Goal: Obtain resource: Download file/media

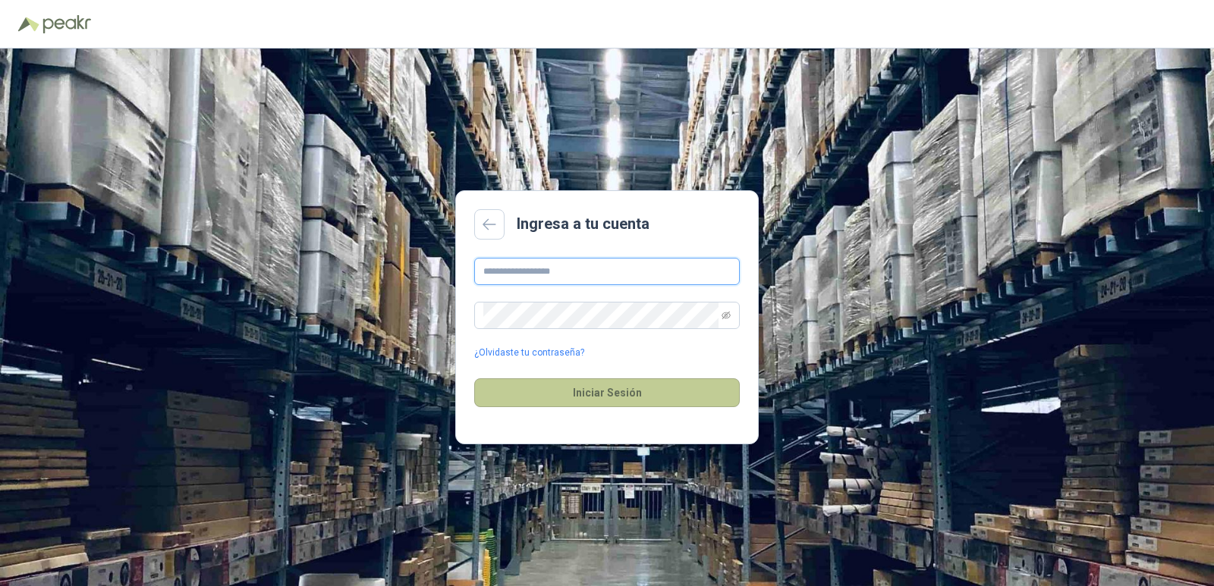
type input "**********"
click at [627, 402] on button "Iniciar Sesión" at bounding box center [607, 393] width 266 height 29
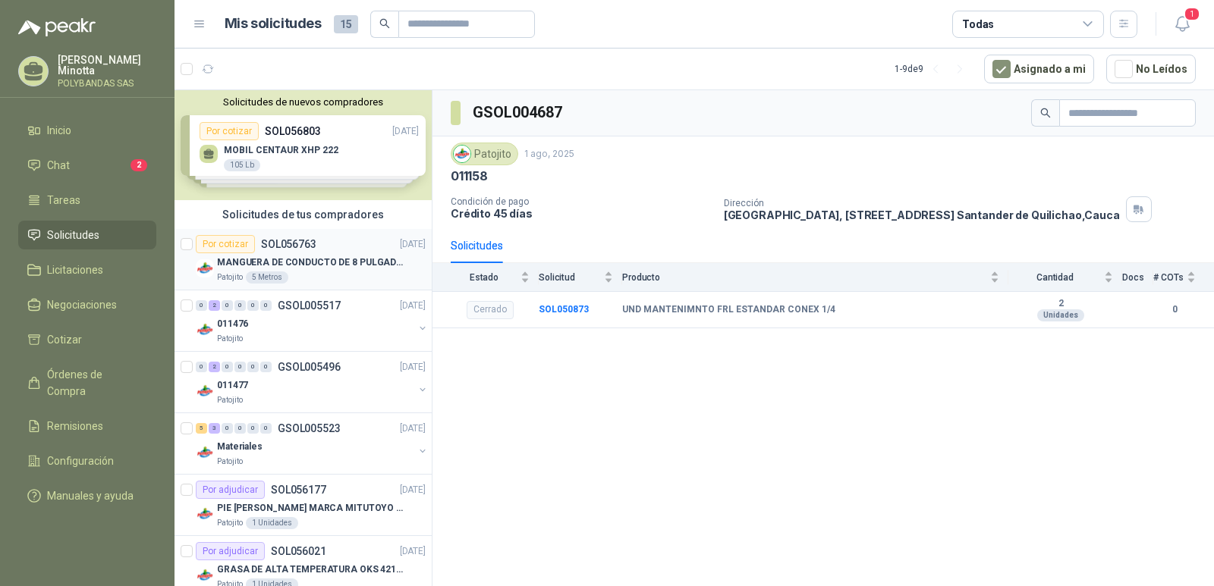
click at [308, 267] on p "MANGUERA DE CONDUCTO DE 8 PULGADAS DE ALAMBRE DE ACERO PU" at bounding box center [311, 263] width 189 height 14
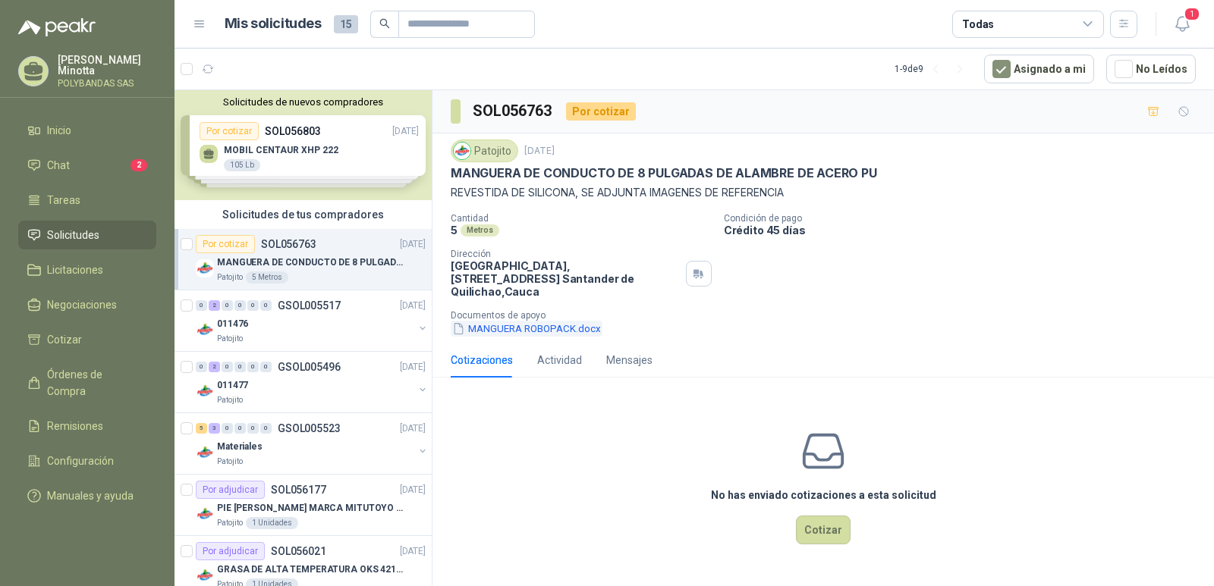
click at [540, 321] on button "MANGUERA ROBOPACK.docx" at bounding box center [527, 329] width 152 height 16
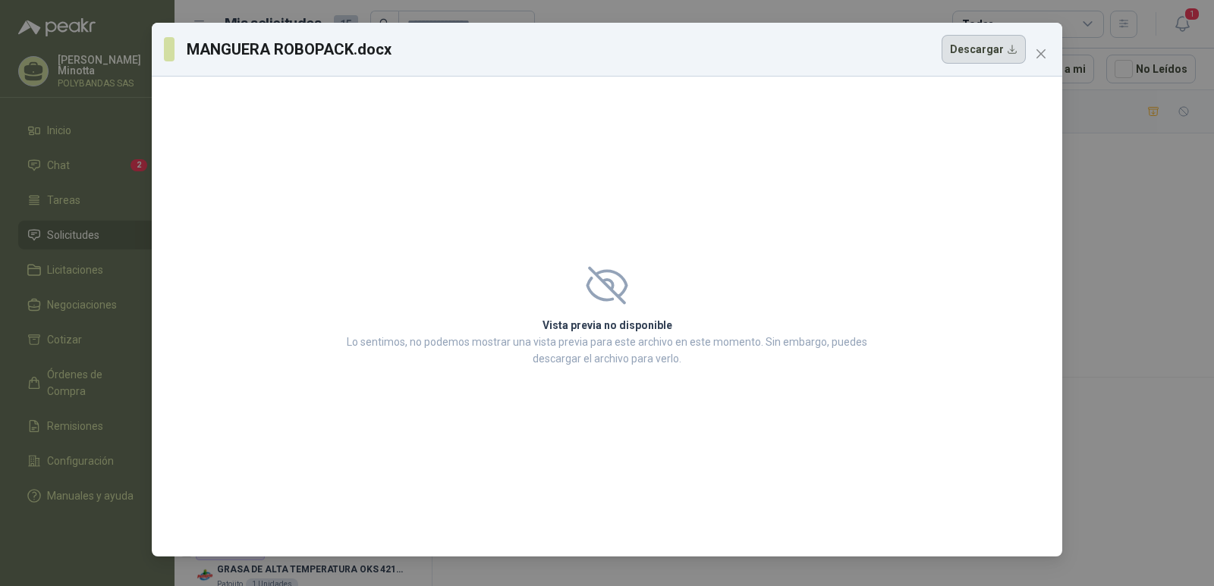
click at [990, 58] on button "Descargar" at bounding box center [983, 49] width 84 height 29
drag, startPoint x: 1038, startPoint y: 61, endPoint x: 1033, endPoint y: 113, distance: 52.5
click at [1039, 60] on button "Close" at bounding box center [1041, 54] width 24 height 24
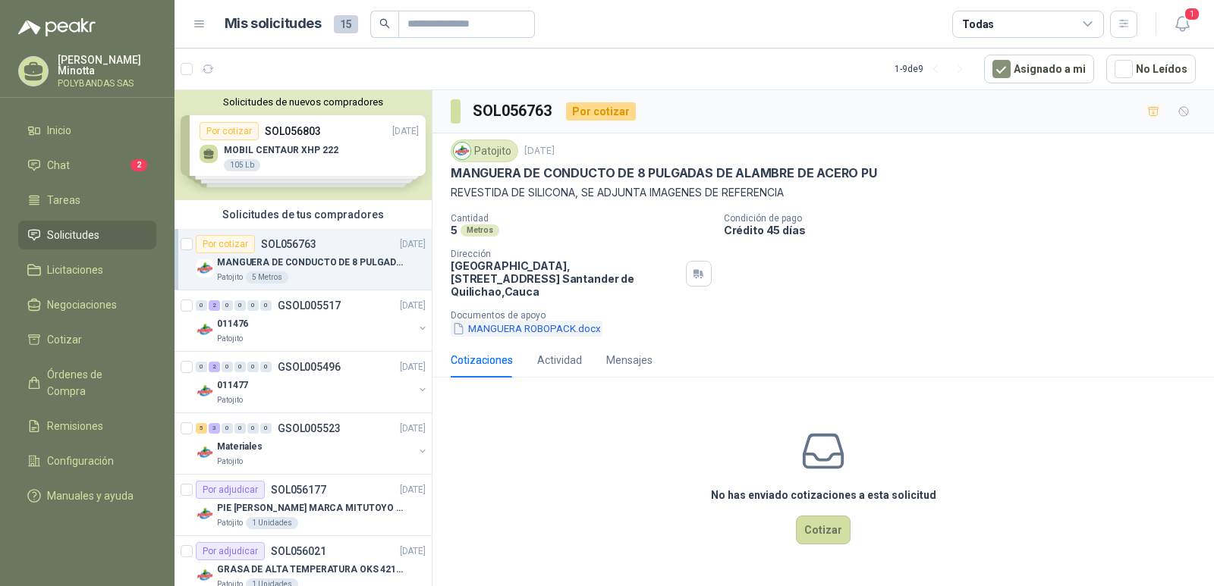
click at [573, 321] on button "MANGUERA ROBOPACK.docx" at bounding box center [527, 329] width 152 height 16
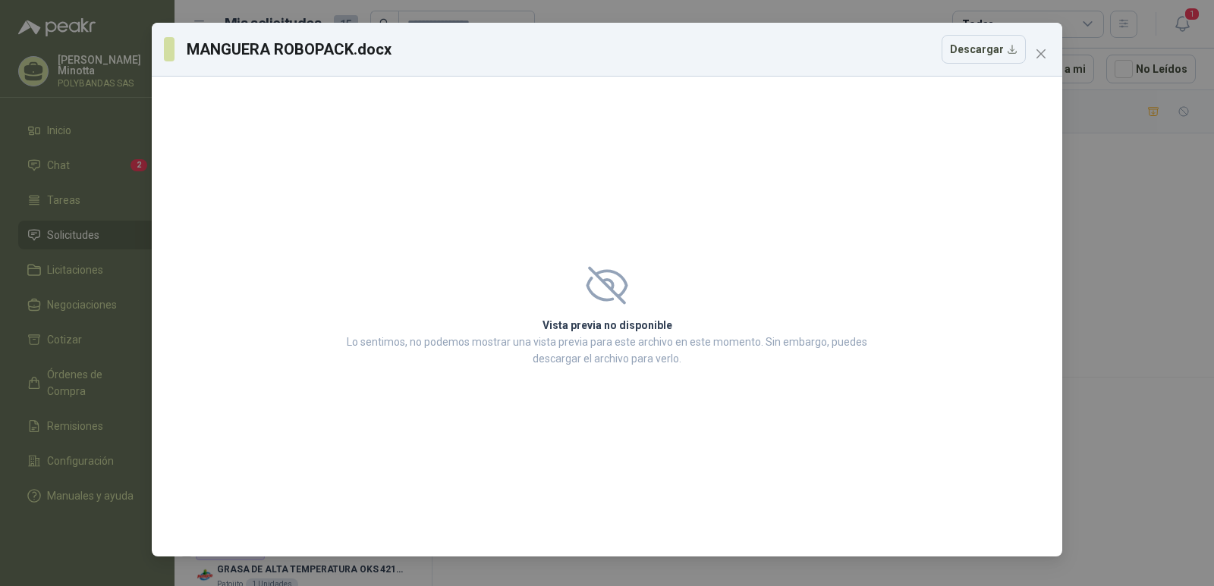
click at [1107, 146] on div "MANGUERA ROBOPACK.docx Descargar Vista previa no disponible Lo sentimos, no pod…" at bounding box center [607, 293] width 1214 height 586
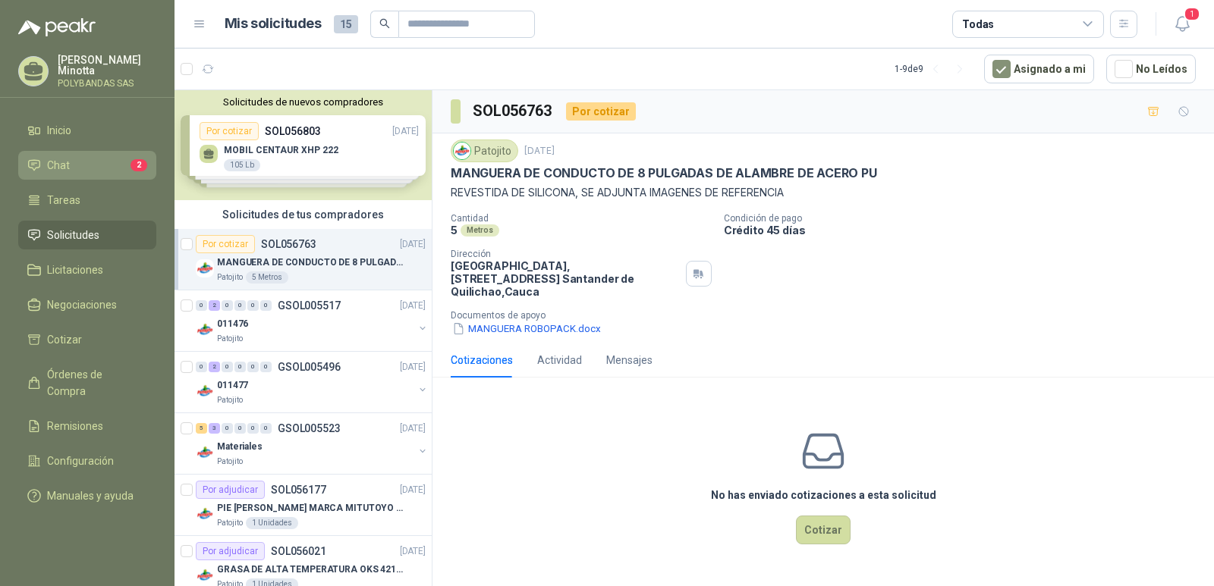
click at [68, 165] on span "Chat" at bounding box center [58, 165] width 23 height 17
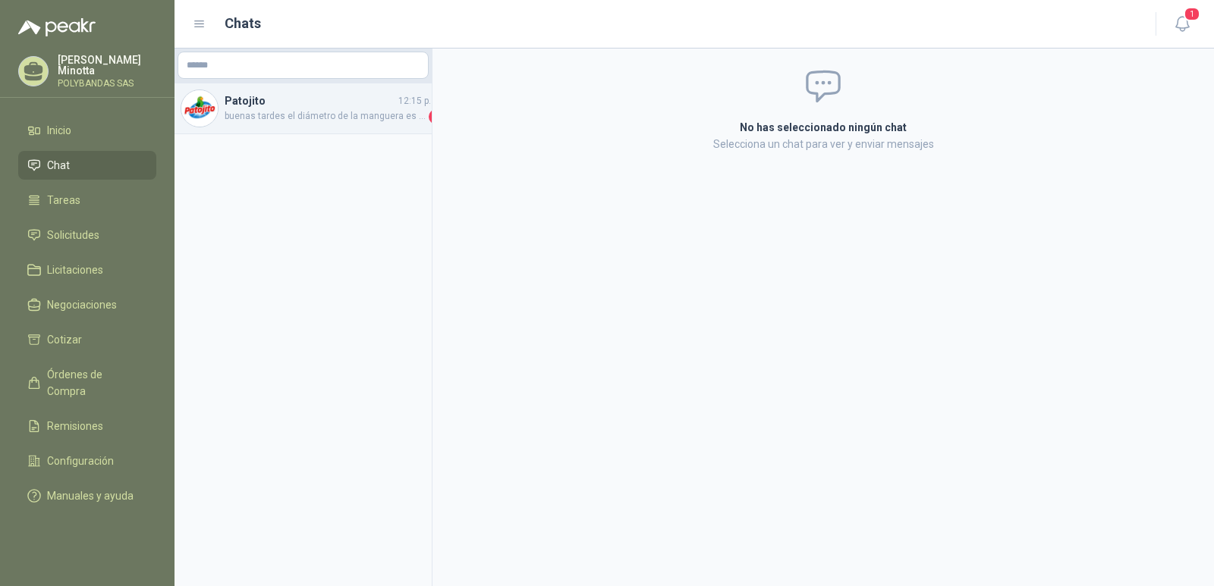
click at [354, 114] on span "buenas tardes el diámetro de la manguera es de 8", agradezco por favor [PERSON_…" at bounding box center [325, 116] width 201 height 15
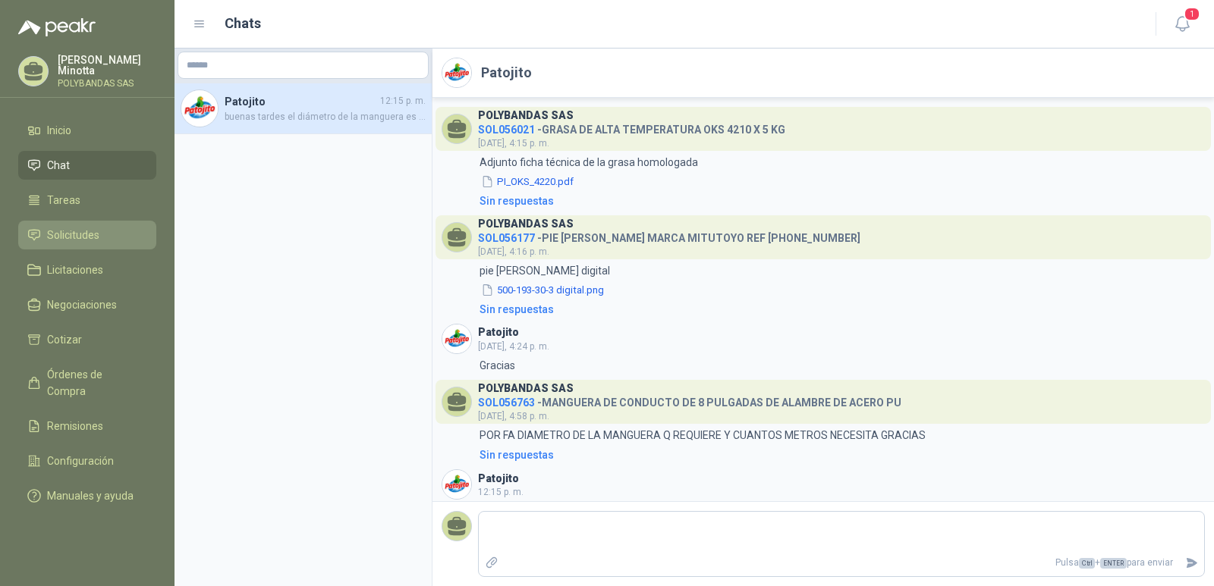
click at [66, 240] on span "Solicitudes" at bounding box center [73, 235] width 52 height 17
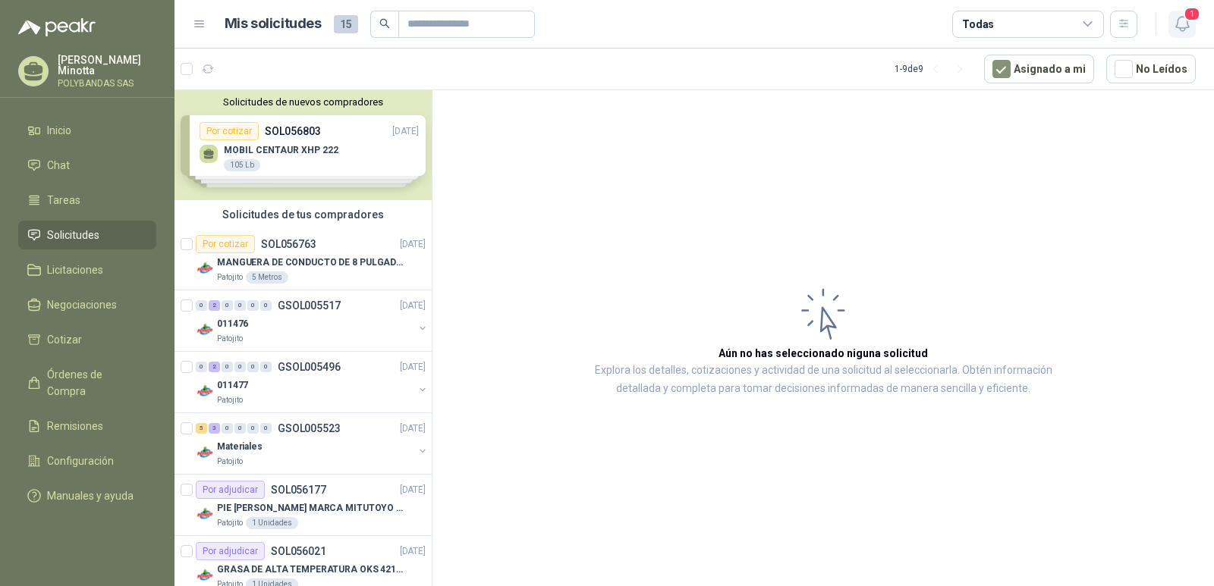
click at [1183, 26] on icon "button" at bounding box center [1182, 23] width 19 height 19
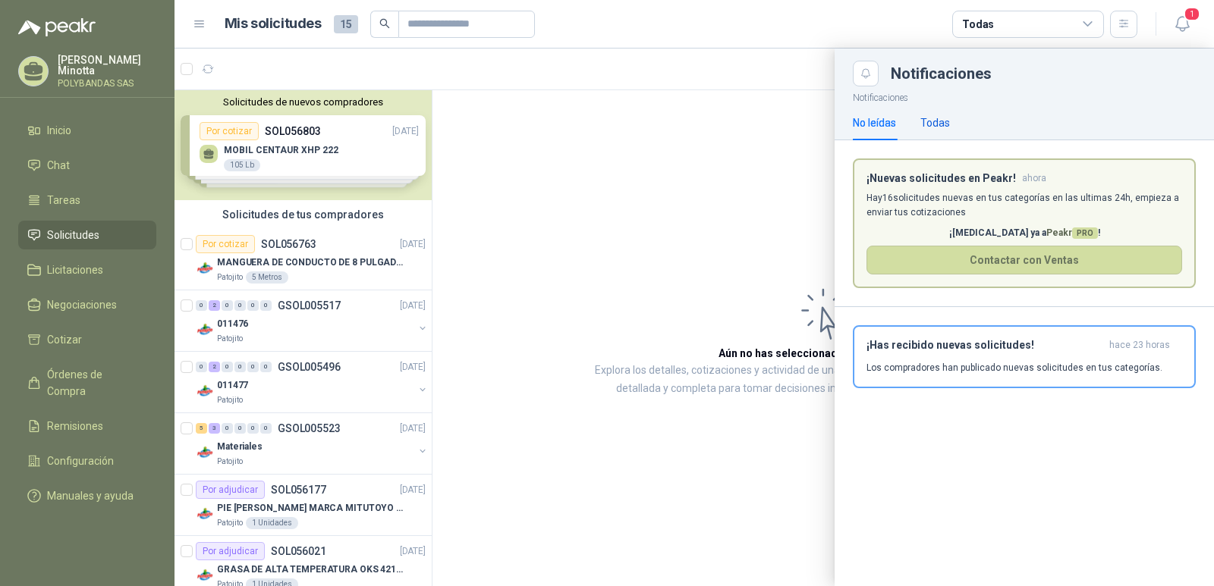
click at [941, 121] on div "Todas" at bounding box center [935, 123] width 30 height 17
click at [882, 121] on div "No leídas" at bounding box center [874, 123] width 43 height 17
click at [1072, 228] on span "PRO" at bounding box center [1085, 233] width 26 height 11
click at [1072, 231] on span "PRO" at bounding box center [1085, 233] width 26 height 11
click at [1072, 233] on span "PRO" at bounding box center [1085, 233] width 26 height 11
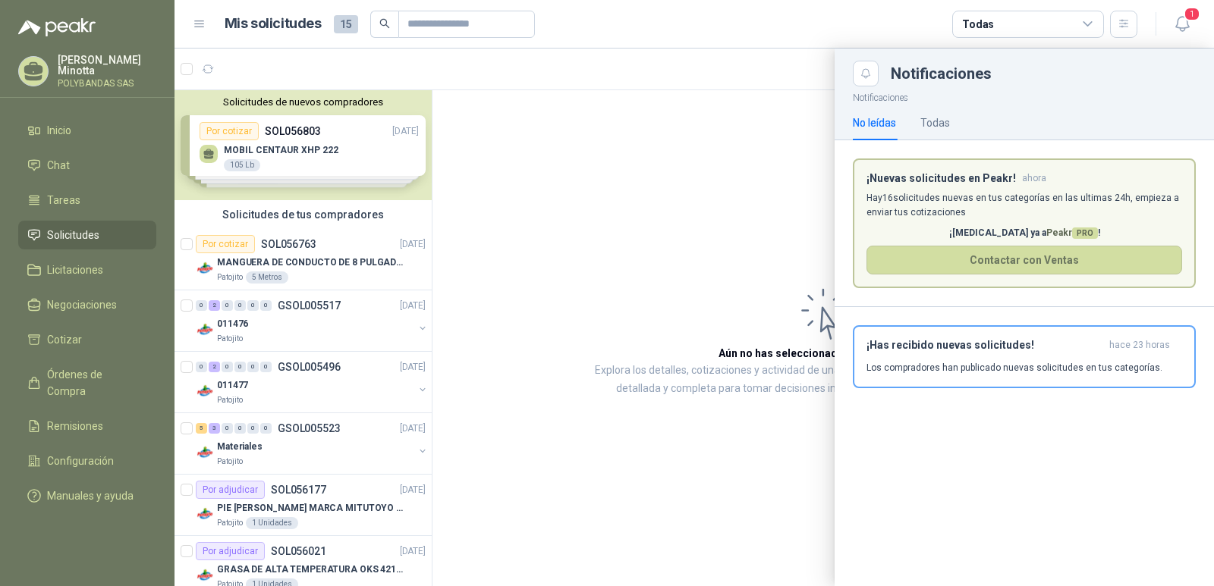
click at [731, 217] on div at bounding box center [693, 318] width 1039 height 538
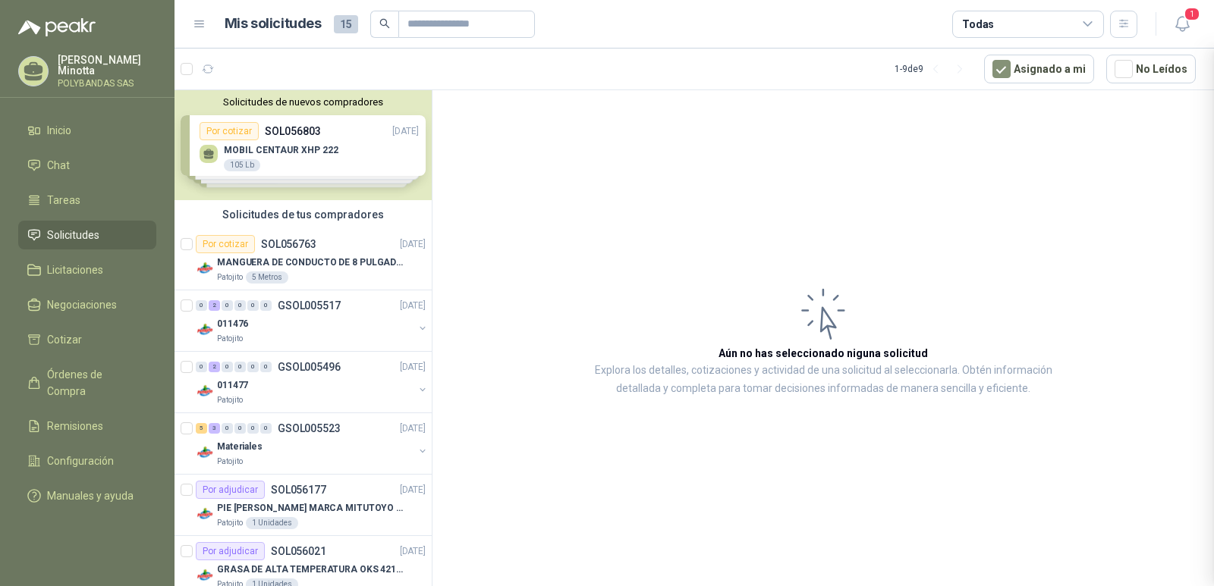
click at [731, 217] on div at bounding box center [693, 318] width 1039 height 538
click at [1185, 23] on icon "button" at bounding box center [1182, 23] width 19 height 19
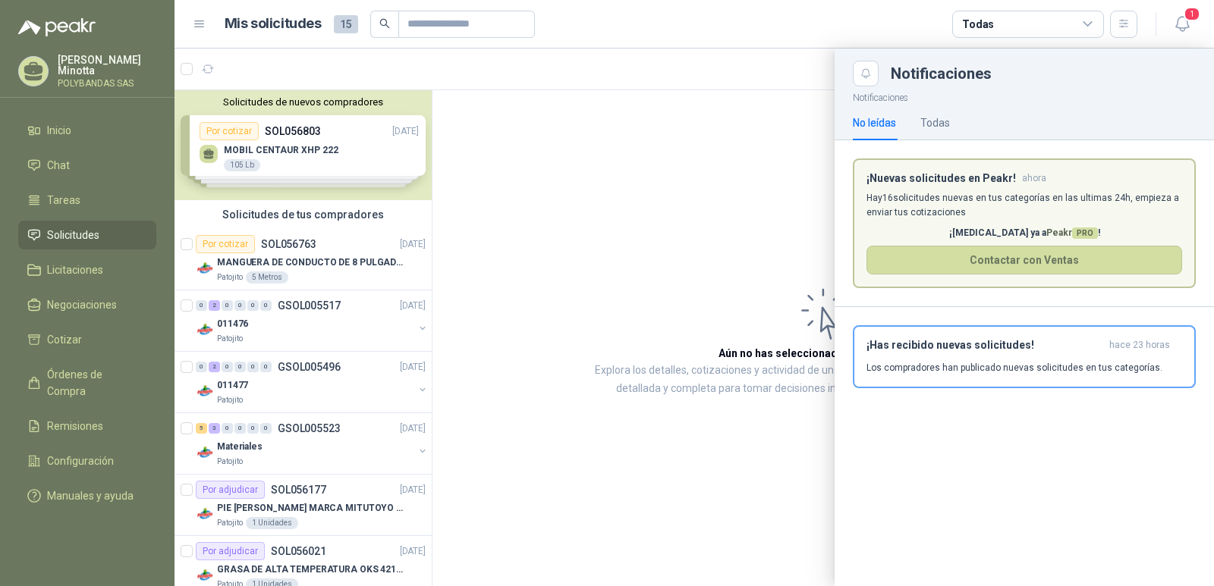
click at [1072, 237] on span "PRO" at bounding box center [1085, 233] width 26 height 11
click at [1009, 237] on p "¡[MEDICAL_DATA] ya a Peakr PRO !" at bounding box center [1024, 233] width 316 height 14
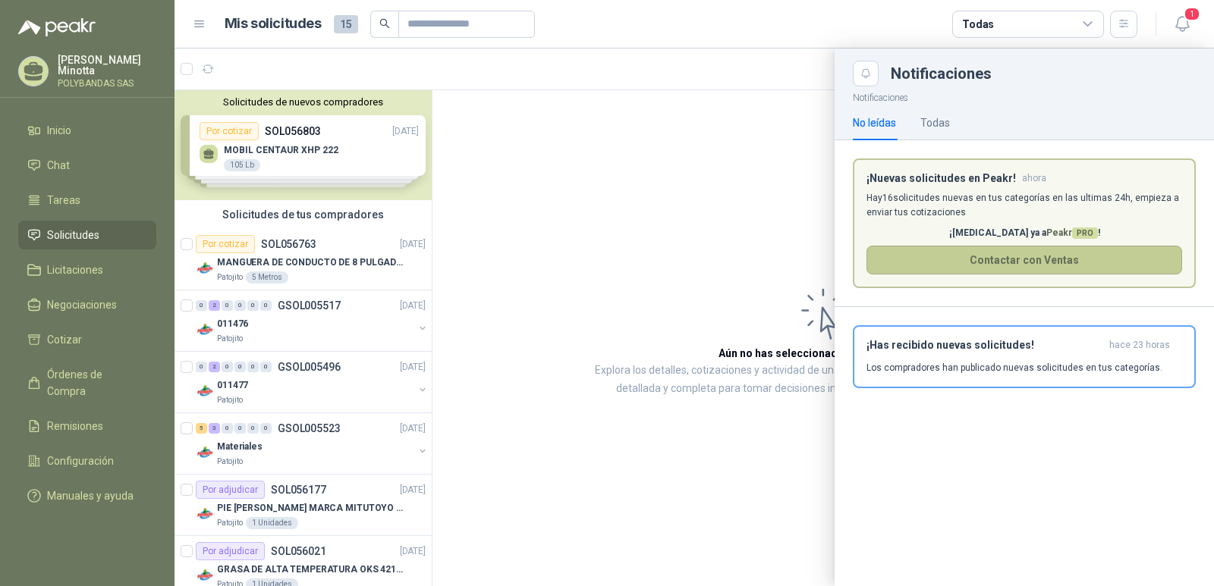
click at [1068, 268] on button "Contactar con Ventas" at bounding box center [1024, 260] width 316 height 29
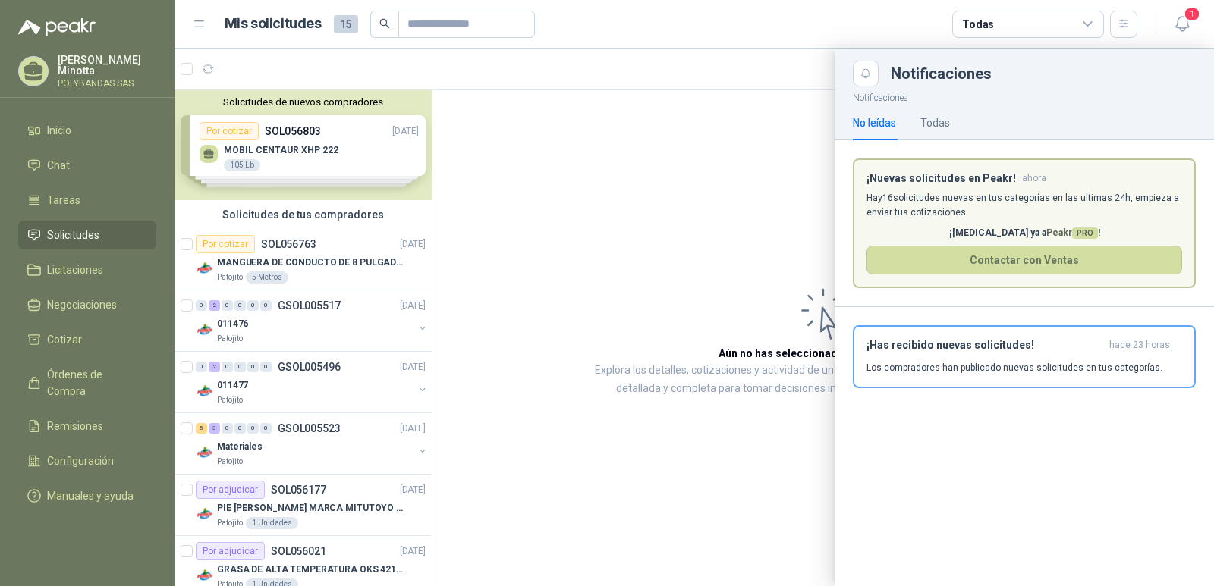
click at [807, 264] on div at bounding box center [693, 318] width 1039 height 538
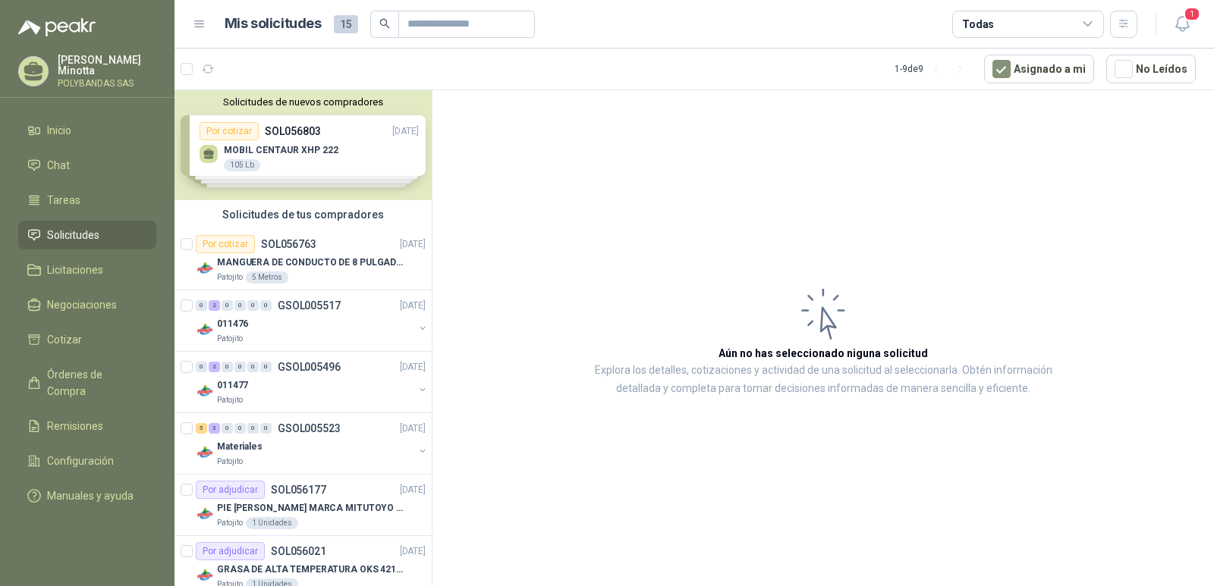
click at [287, 103] on button "Solicitudes de nuevos compradores" at bounding box center [303, 101] width 245 height 11
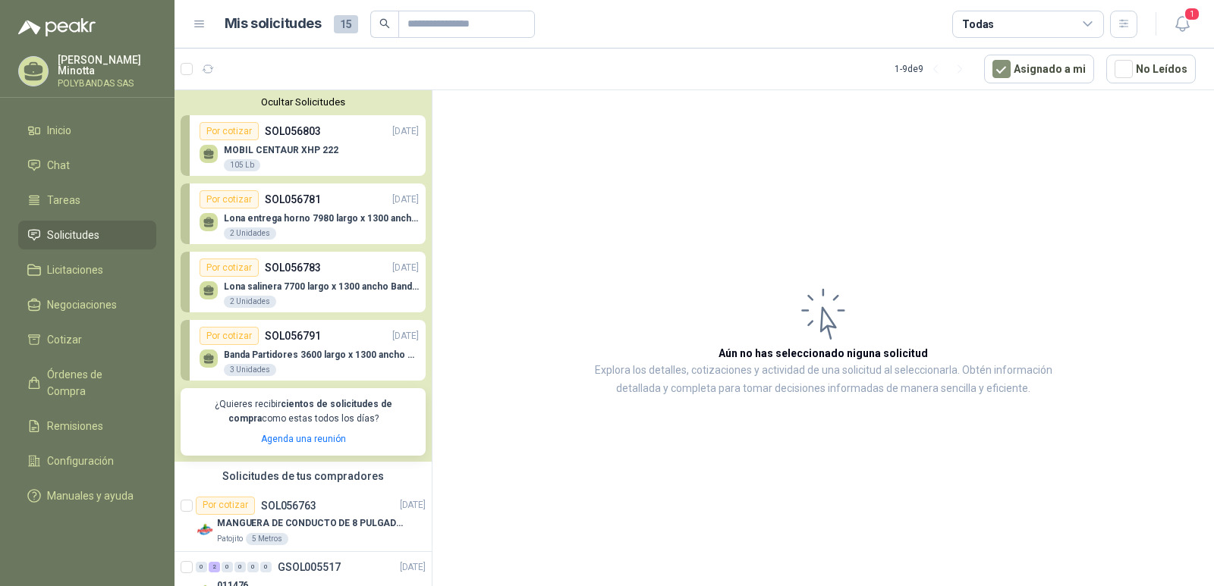
click at [287, 103] on button "Ocultar Solicitudes" at bounding box center [303, 101] width 245 height 11
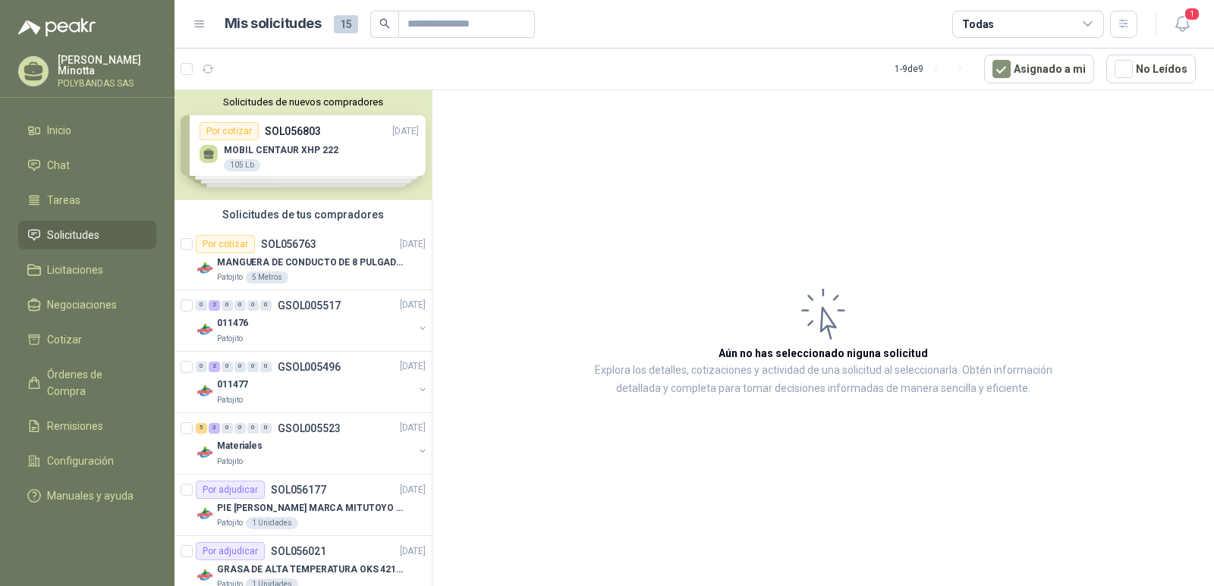
click at [85, 83] on p "POLYBANDAS SAS" at bounding box center [107, 83] width 99 height 9
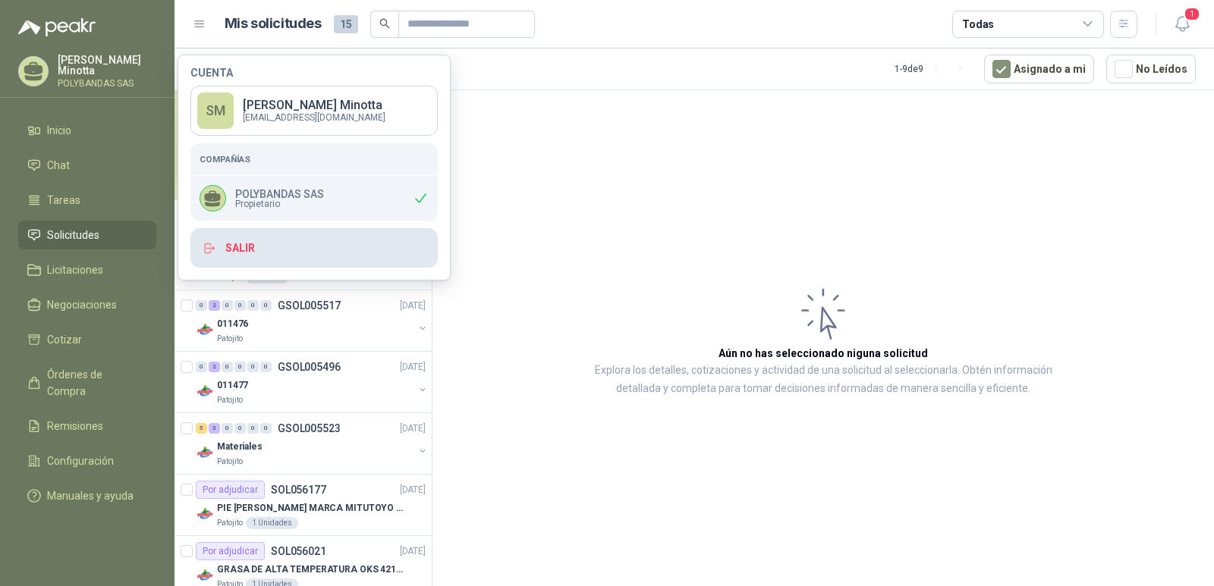
click at [294, 248] on button "Salir" at bounding box center [313, 247] width 247 height 39
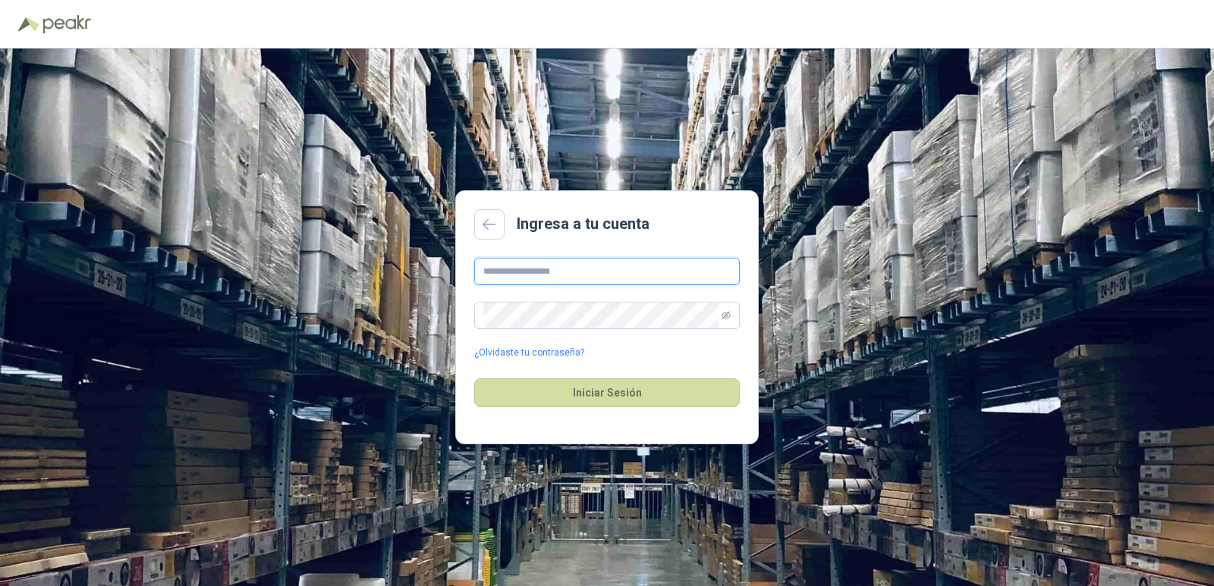
type input "**********"
